Goal: Find specific page/section: Find specific page/section

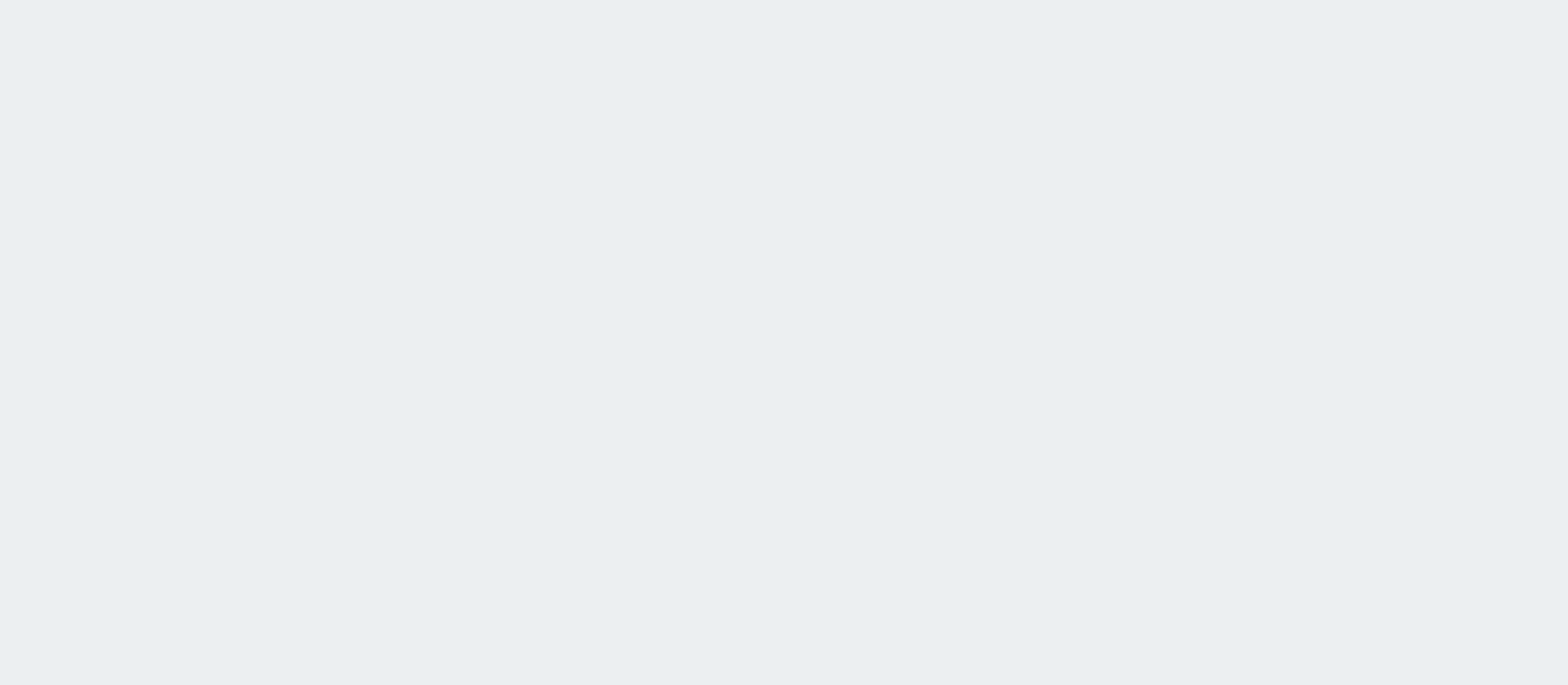
drag, startPoint x: 1361, startPoint y: 2, endPoint x: 515, endPoint y: 233, distance: 877.0
click at [515, 0] on html at bounding box center [784, 0] width 1568 height 0
click at [1026, 0] on html at bounding box center [784, 0] width 1568 height 0
click at [668, 0] on html at bounding box center [784, 0] width 1568 height 0
click at [807, 0] on html at bounding box center [784, 0] width 1568 height 0
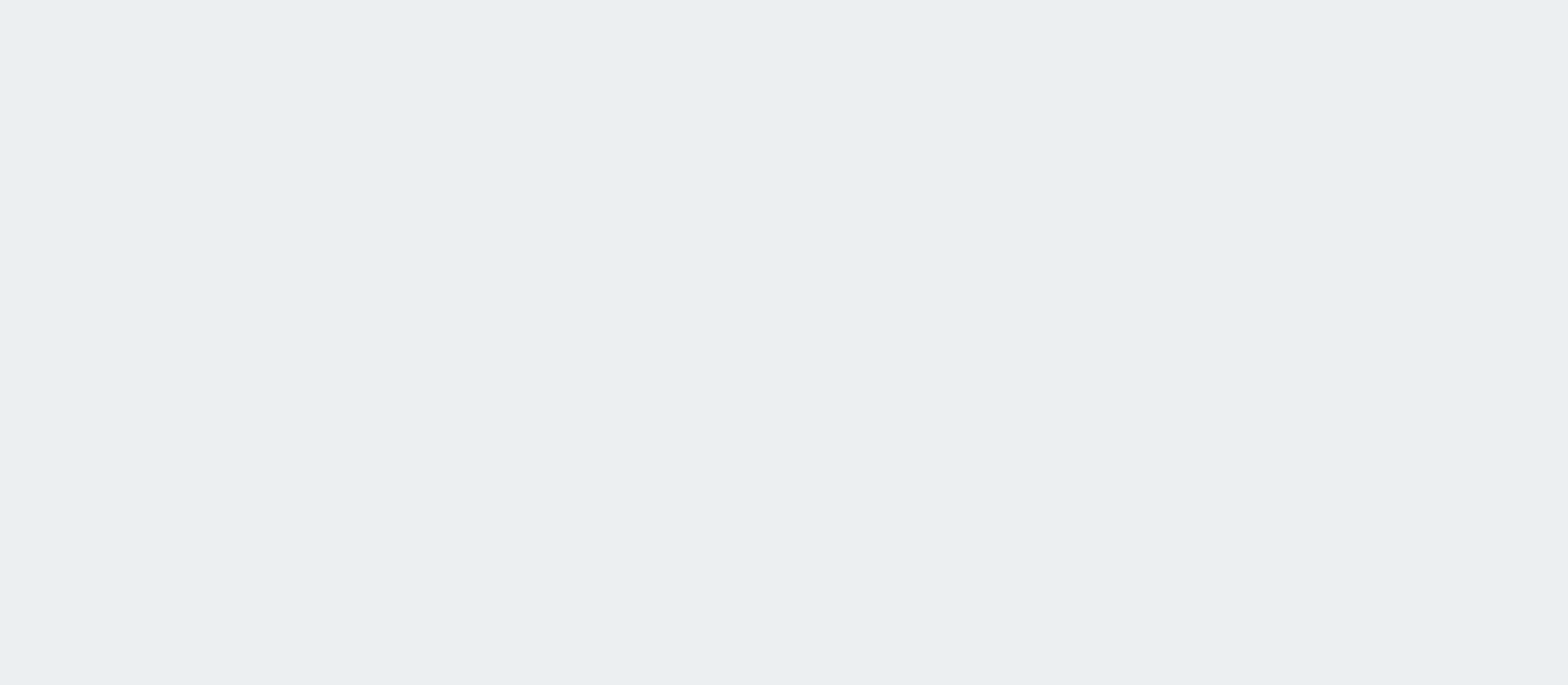
click at [862, 0] on html at bounding box center [784, 0] width 1568 height 0
drag, startPoint x: 750, startPoint y: 237, endPoint x: 1162, endPoint y: 229, distance: 412.1
click at [1162, 0] on html at bounding box center [784, 0] width 1568 height 0
